Goal: Information Seeking & Learning: Learn about a topic

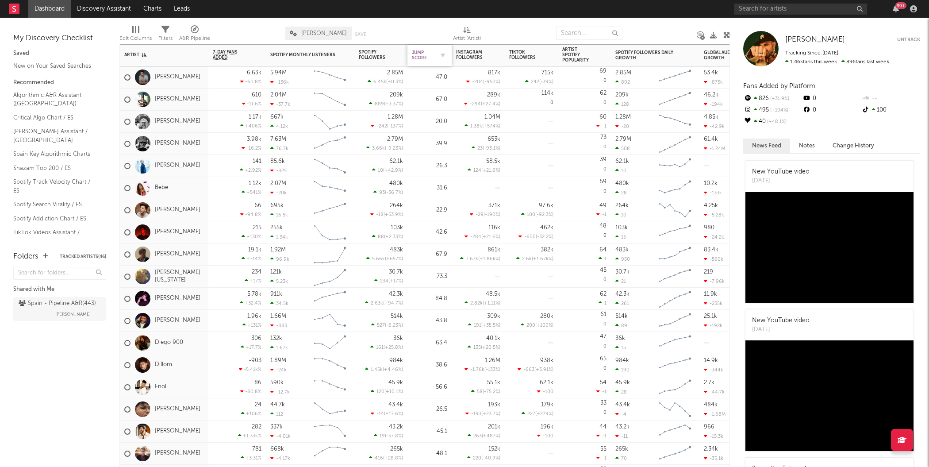
click at [429, 54] on div "Jump Score" at bounding box center [423, 55] width 22 height 11
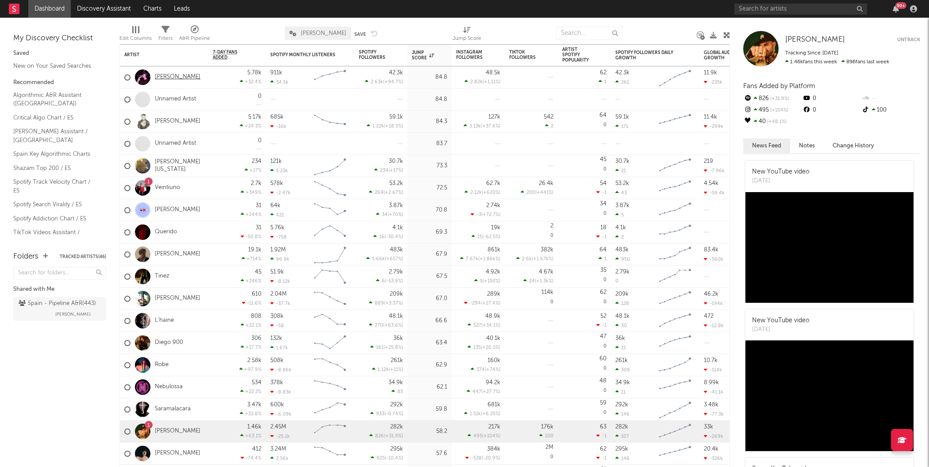
click at [172, 76] on link "[PERSON_NAME]" at bounding box center [178, 77] width 46 height 8
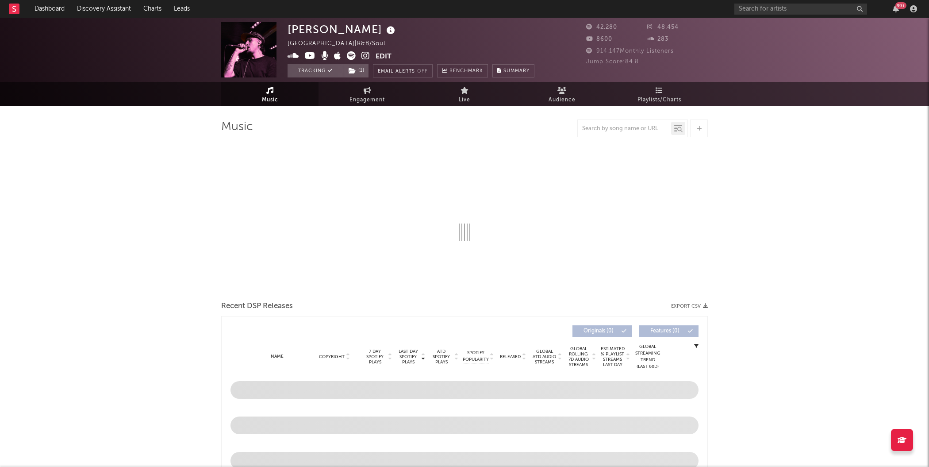
select select "6m"
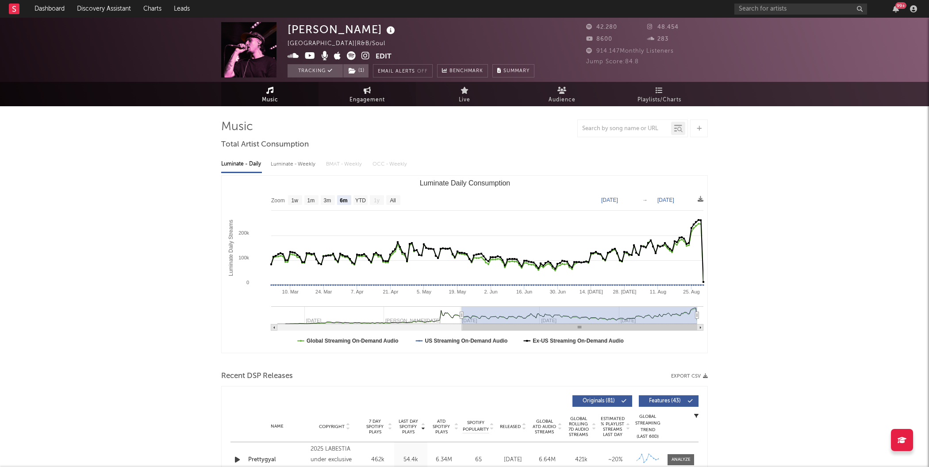
click at [369, 98] on span "Engagement" at bounding box center [366, 100] width 35 height 11
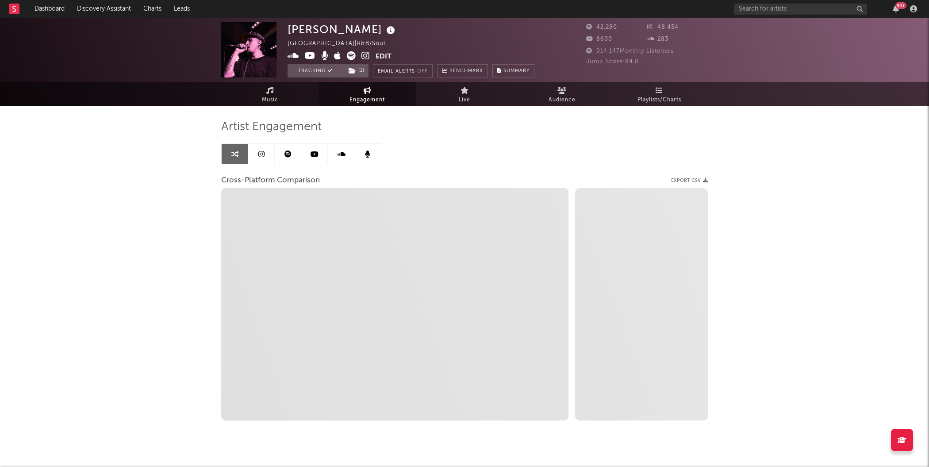
select select "1w"
select select "1m"
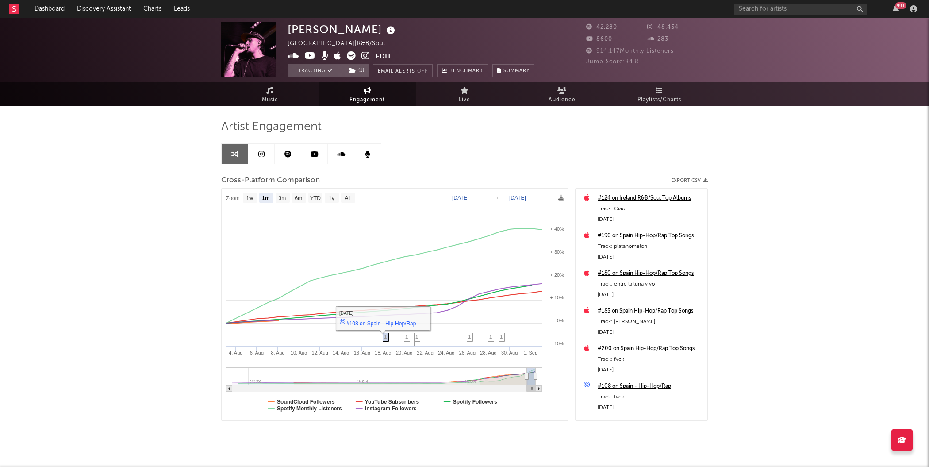
scroll to position [15, 0]
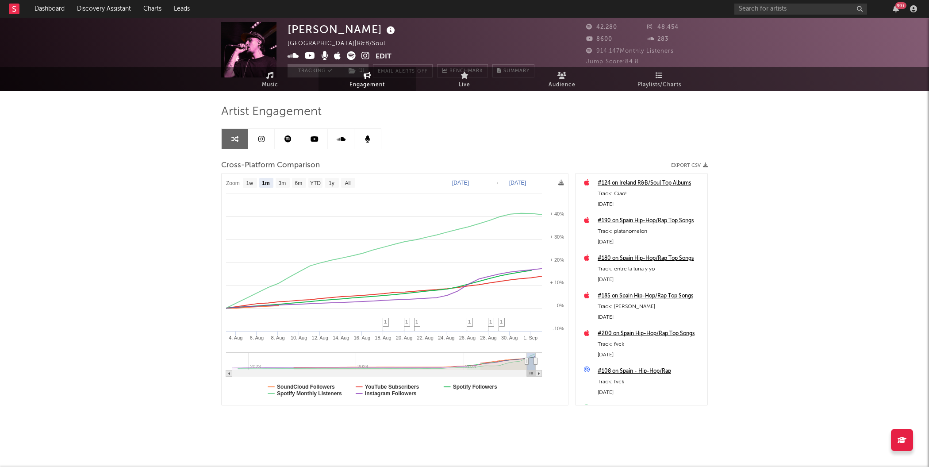
click at [259, 138] on icon at bounding box center [261, 138] width 6 height 7
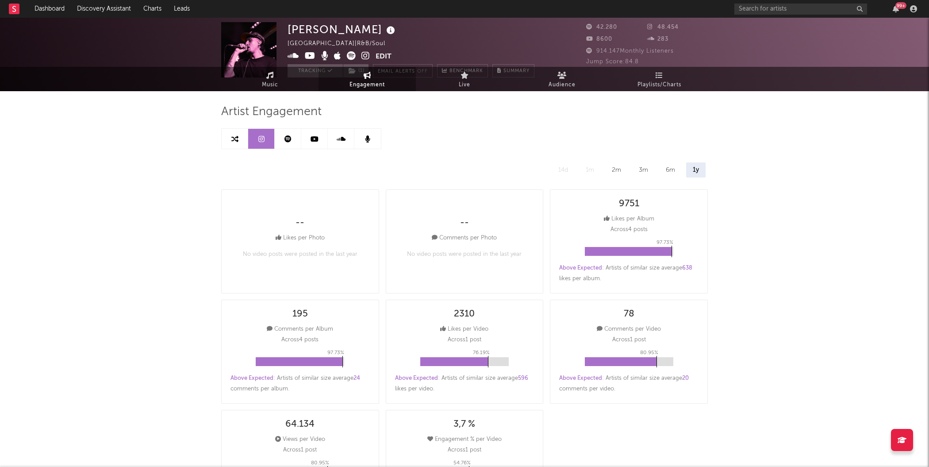
select select "6m"
click at [288, 140] on icon at bounding box center [287, 138] width 7 height 7
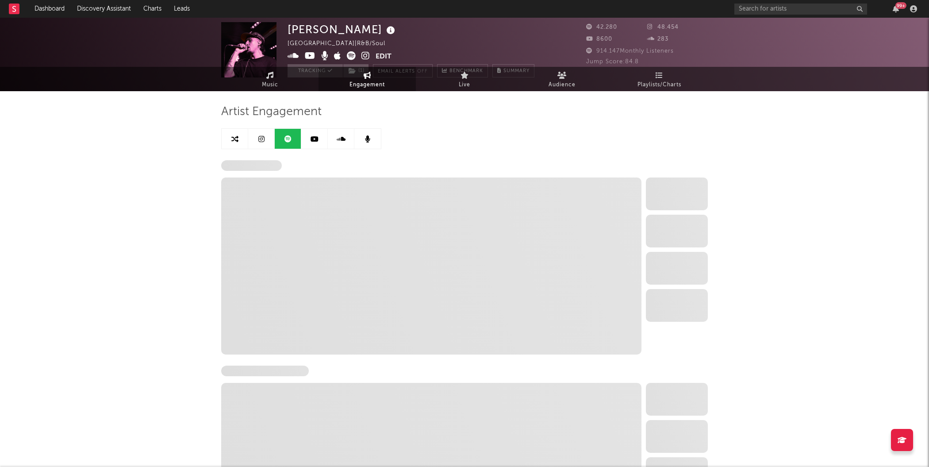
select select "6m"
select select "1w"
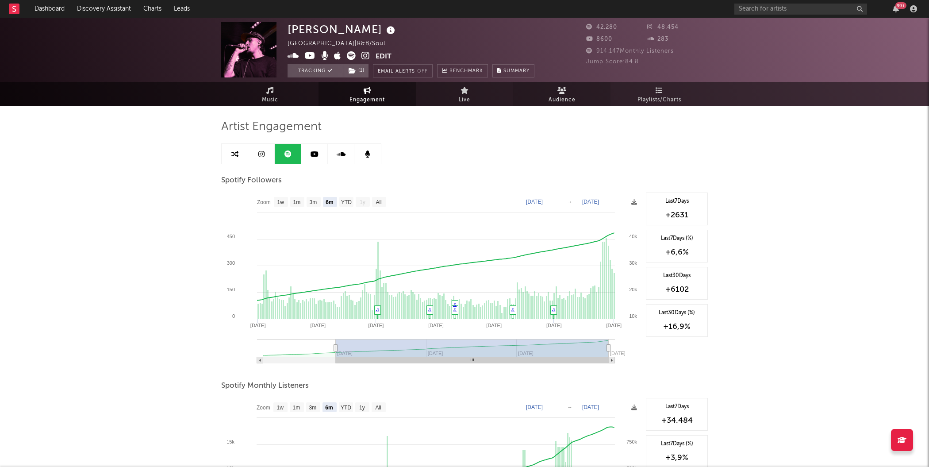
click at [555, 86] on link "Audience" at bounding box center [561, 94] width 97 height 24
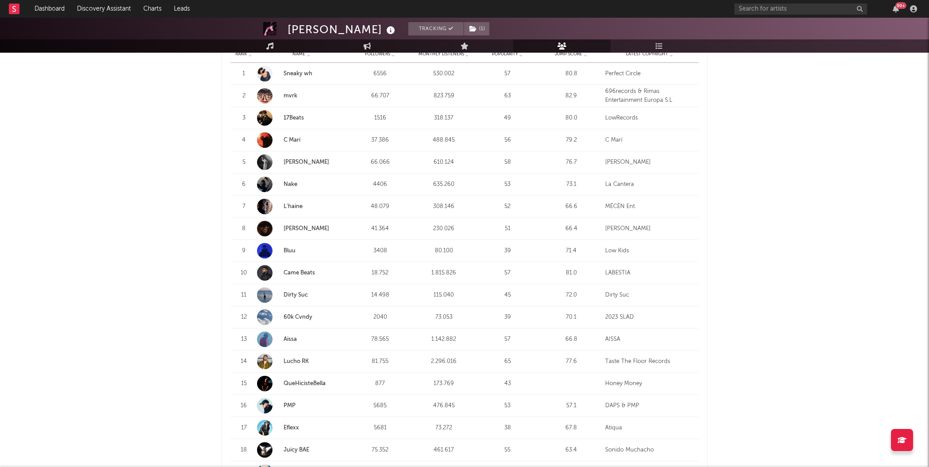
scroll to position [376, 0]
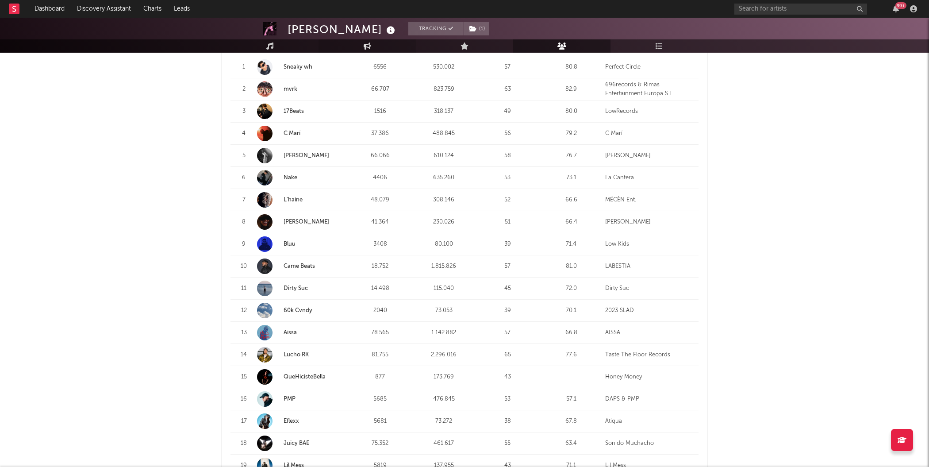
click at [373, 44] on link "Engagement" at bounding box center [366, 45] width 97 height 13
select select "1w"
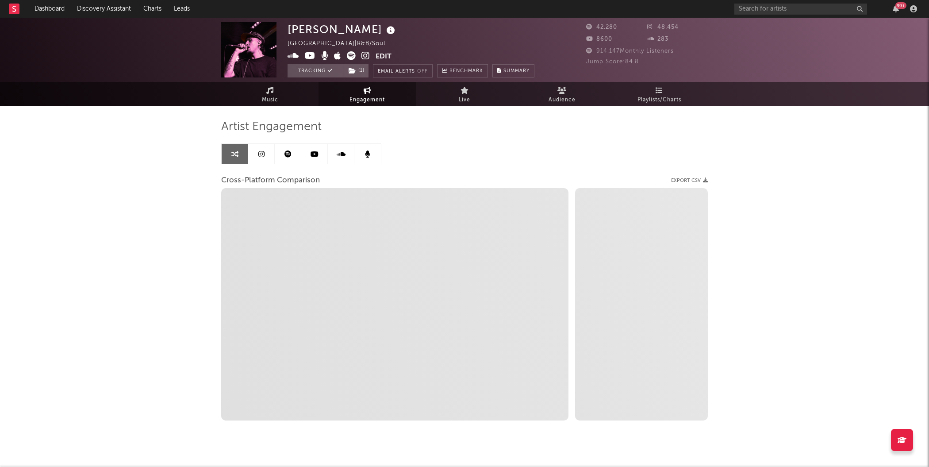
click at [268, 155] on link at bounding box center [261, 154] width 27 height 20
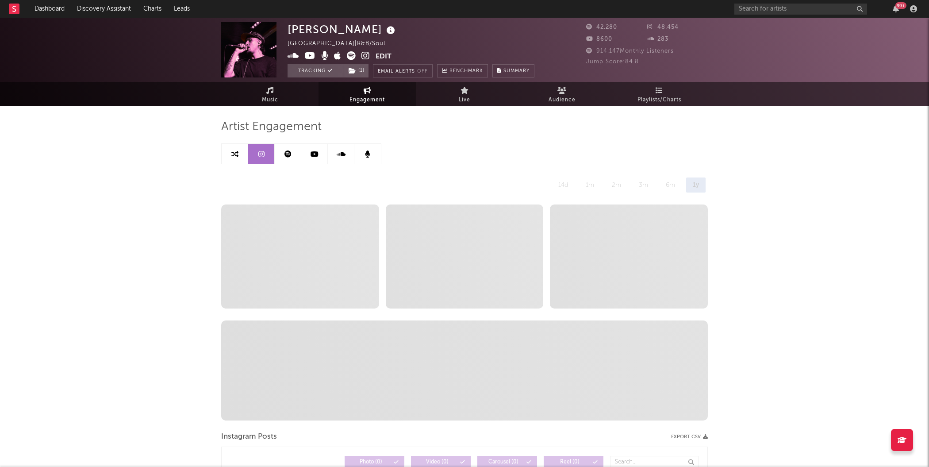
select select "6m"
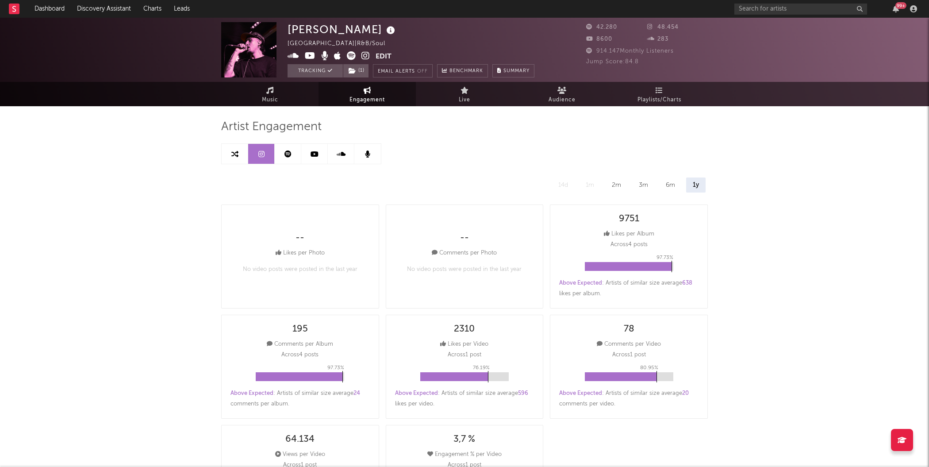
click at [283, 153] on link at bounding box center [288, 154] width 27 height 20
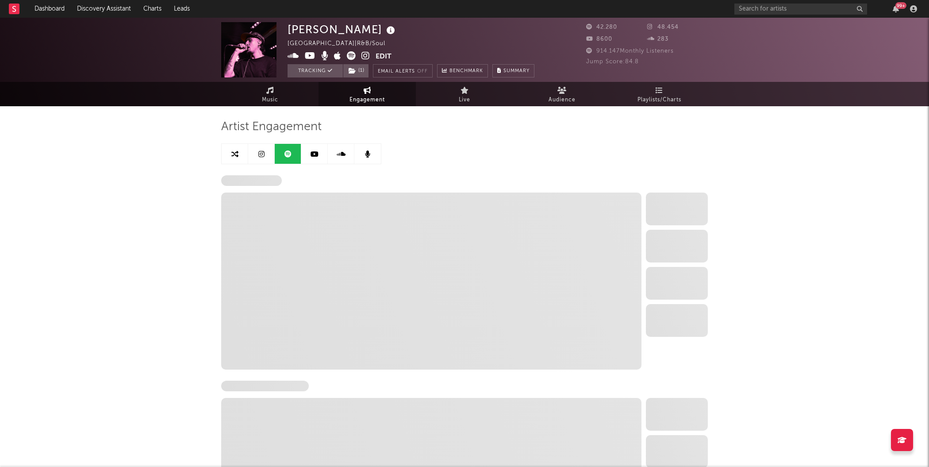
select select "6m"
select select "1w"
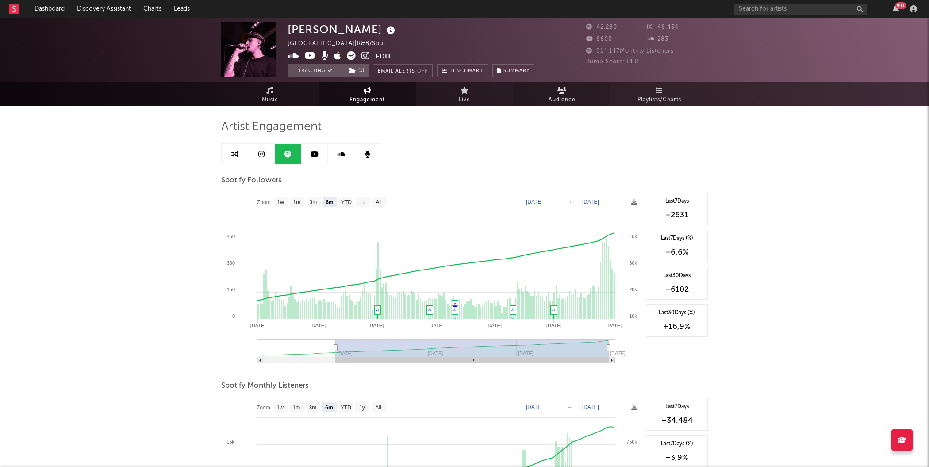
click at [568, 95] on span "Audience" at bounding box center [561, 100] width 27 height 11
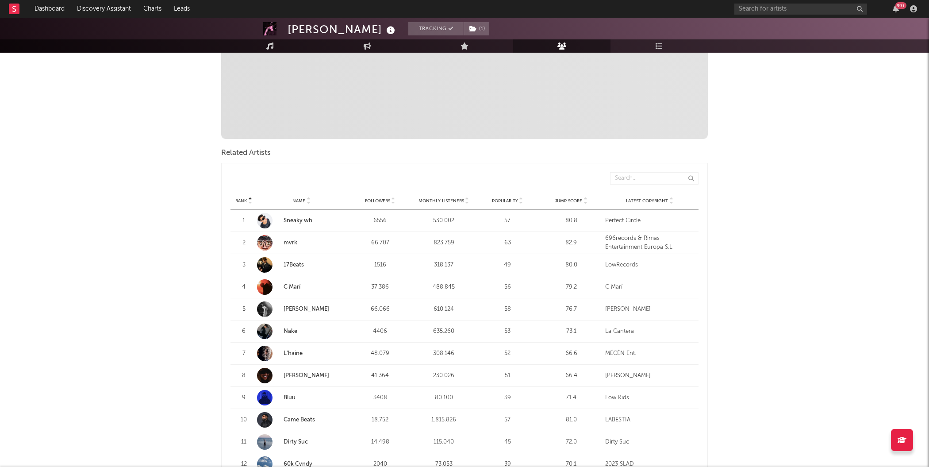
scroll to position [220, 0]
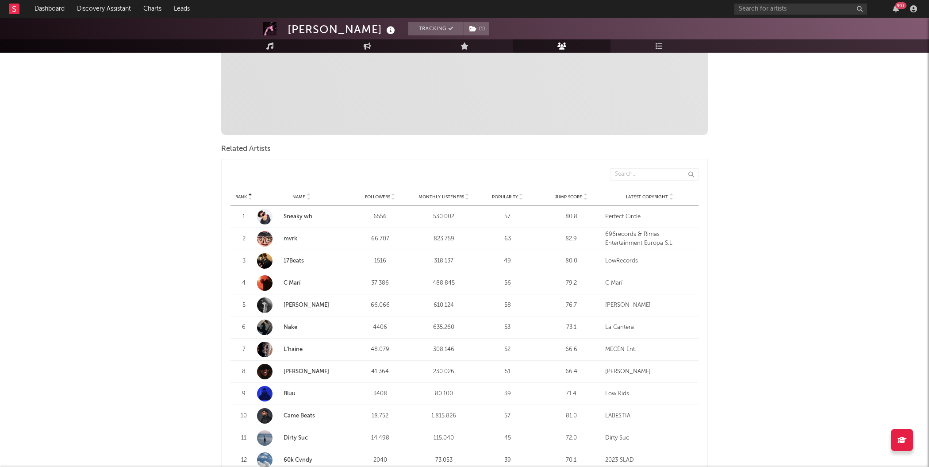
click at [510, 191] on div "Rank Name Followers Monthly Listeners Popularity Jump Score Latest Copyright" at bounding box center [464, 197] width 468 height 18
click at [510, 200] on div "Rank Name Followers Monthly Listeners Popularity Jump Score Latest Copyright" at bounding box center [464, 197] width 468 height 18
click at [509, 195] on span "Popularity" at bounding box center [505, 196] width 26 height 5
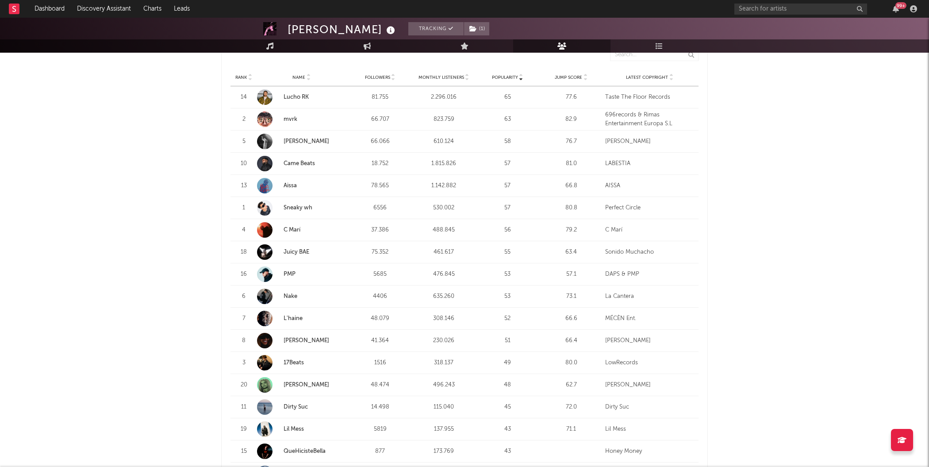
scroll to position [0, 0]
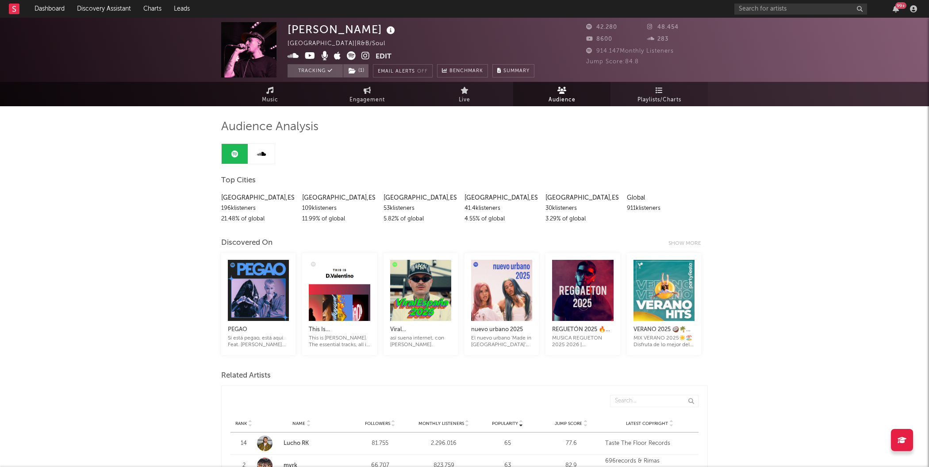
click at [656, 92] on icon at bounding box center [659, 90] width 8 height 7
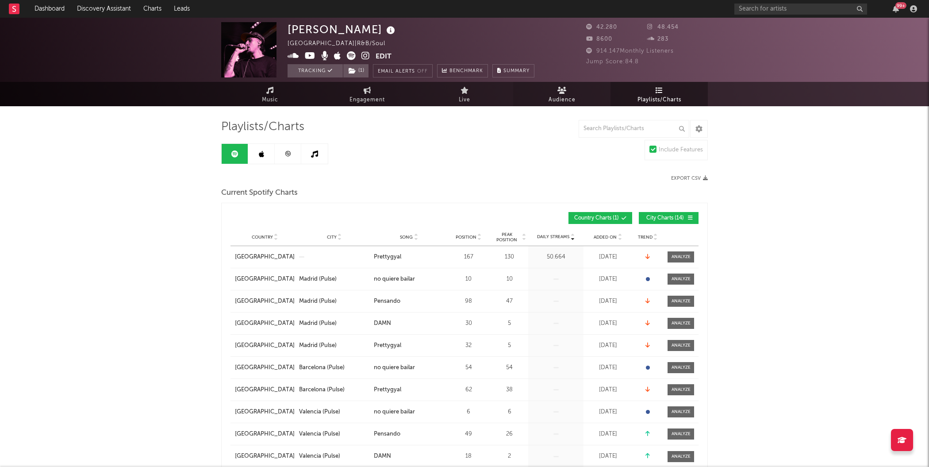
click at [557, 95] on span "Audience" at bounding box center [561, 100] width 27 height 11
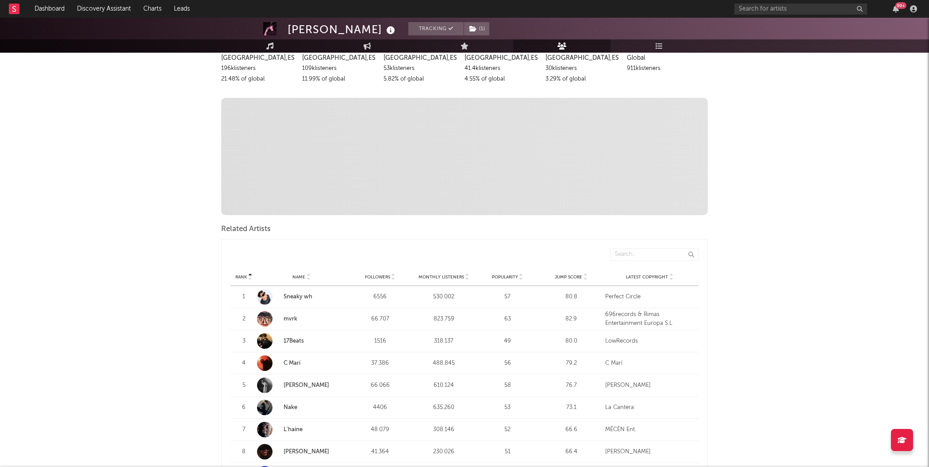
scroll to position [232, 0]
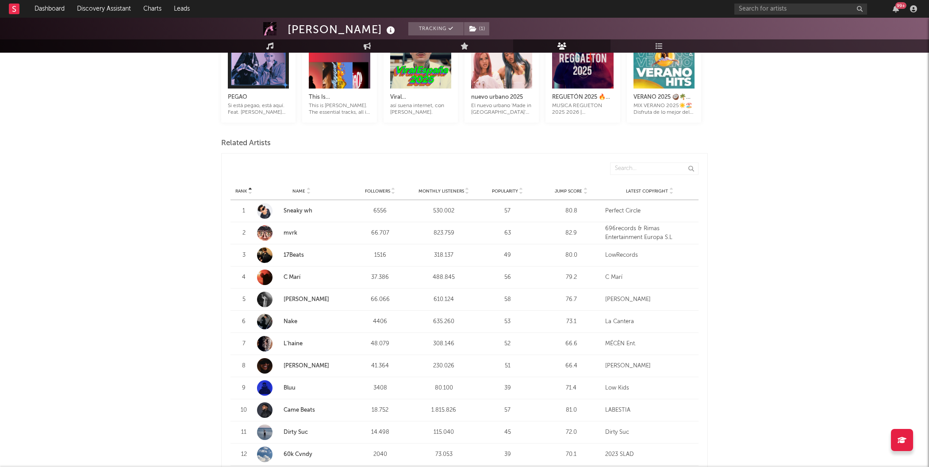
click at [511, 183] on div "Rank Name Followers Monthly Listeners Popularity Jump Score Latest Copyright" at bounding box center [464, 191] width 468 height 18
click at [509, 190] on span "Popularity" at bounding box center [505, 190] width 26 height 5
